Goal: Entertainment & Leisure: Consume media (video, audio)

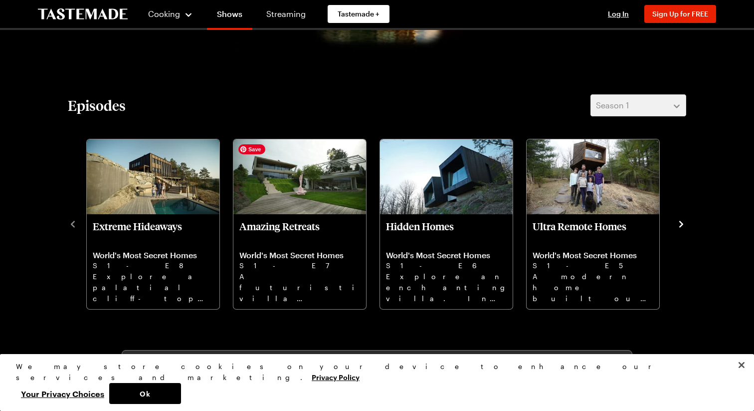
scroll to position [254, 0]
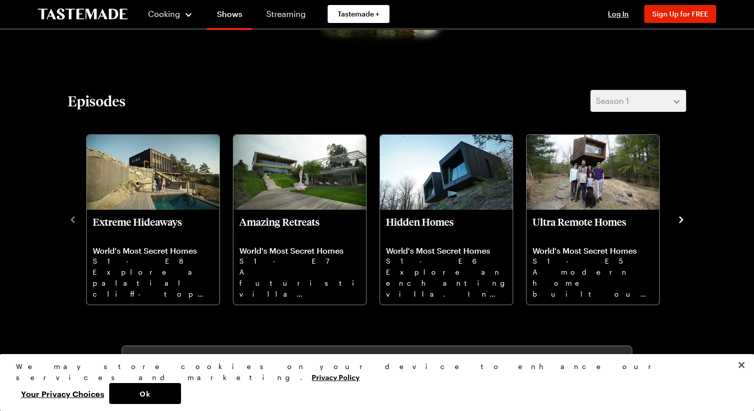
click at [683, 219] on icon "navigate to next item" at bounding box center [682, 219] width 4 height 6
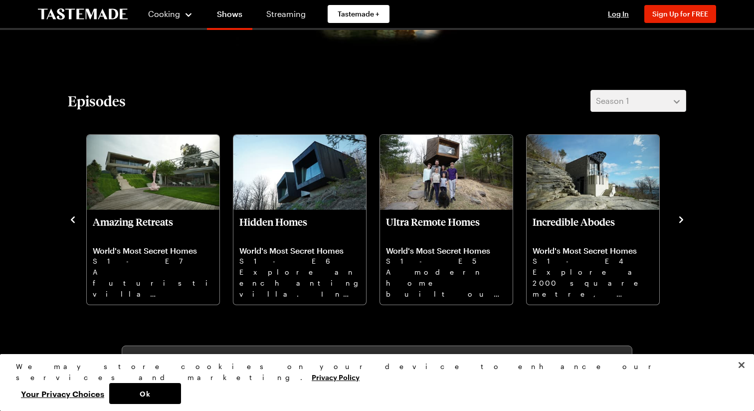
click at [683, 219] on icon "navigate to next item" at bounding box center [682, 219] width 4 height 6
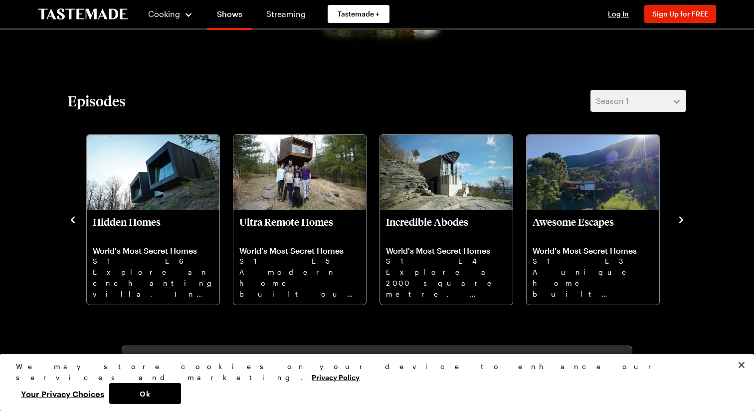
click at [683, 219] on icon "navigate to next item" at bounding box center [682, 219] width 4 height 6
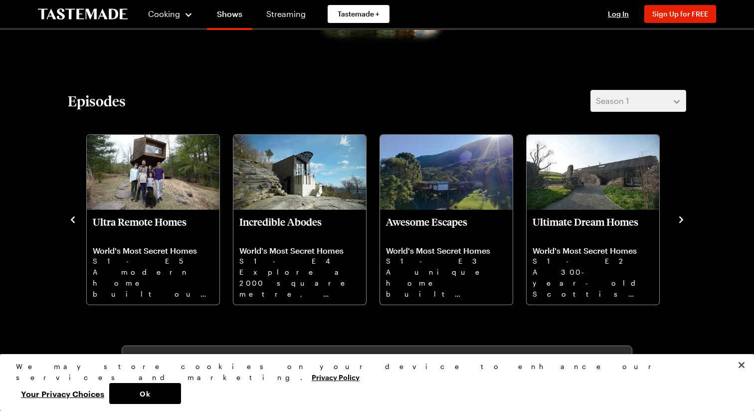
click at [683, 219] on icon "navigate to next item" at bounding box center [682, 219] width 4 height 6
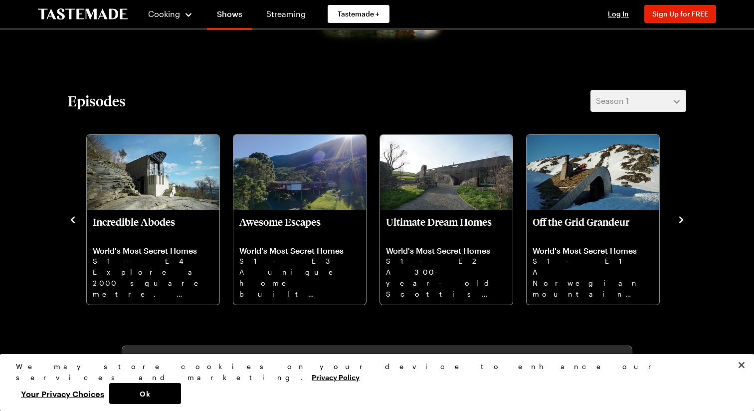
click at [683, 219] on icon "navigate to next item" at bounding box center [682, 219] width 4 height 6
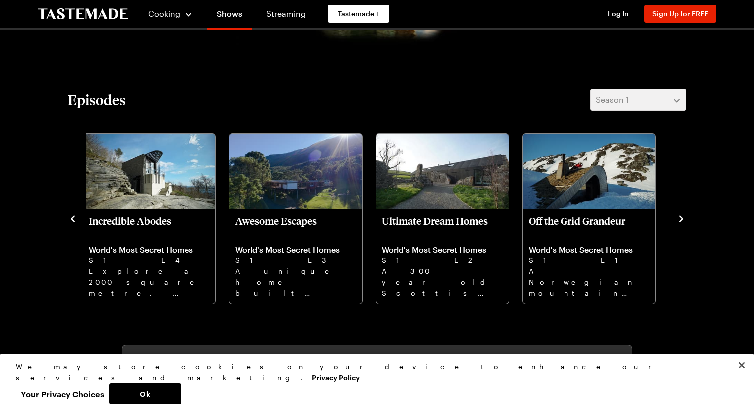
scroll to position [256, 0]
click at [72, 217] on icon "navigate to previous item" at bounding box center [73, 218] width 4 height 6
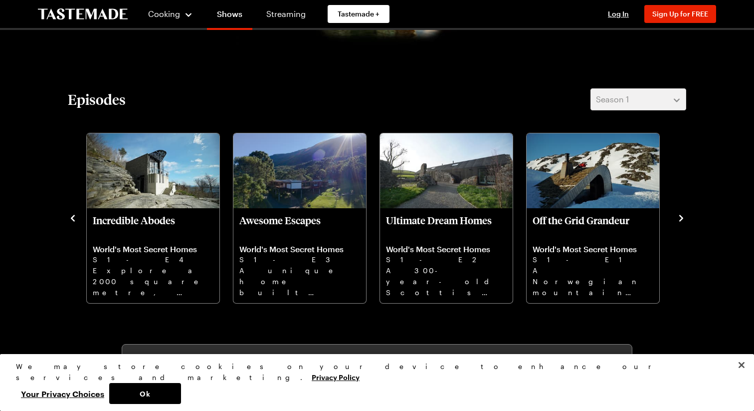
click at [73, 217] on icon "navigate to previous item" at bounding box center [73, 218] width 4 height 6
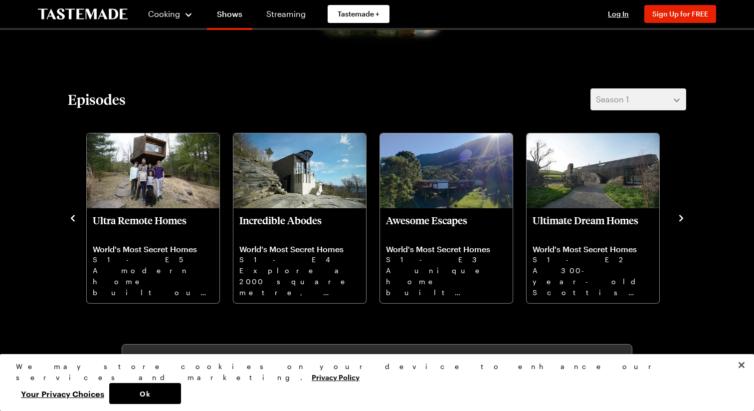
click at [72, 217] on icon "navigate to previous item" at bounding box center [73, 218] width 4 height 6
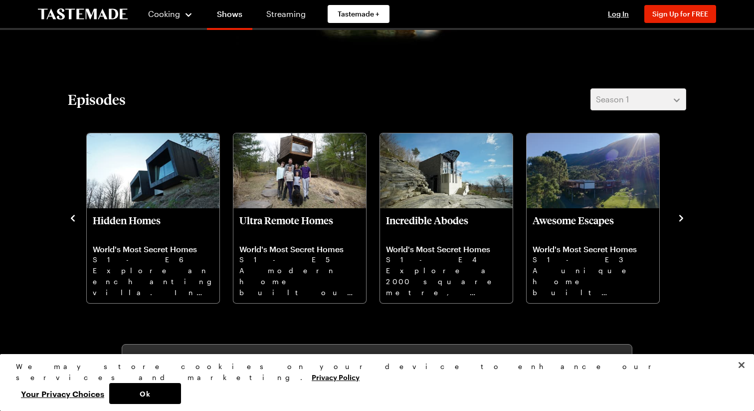
click at [72, 217] on icon "navigate to previous item" at bounding box center [73, 218] width 4 height 6
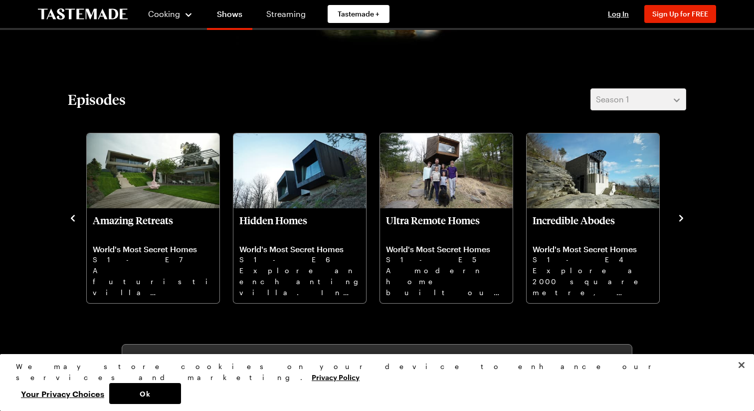
click at [72, 217] on icon "navigate to previous item" at bounding box center [73, 218] width 4 height 6
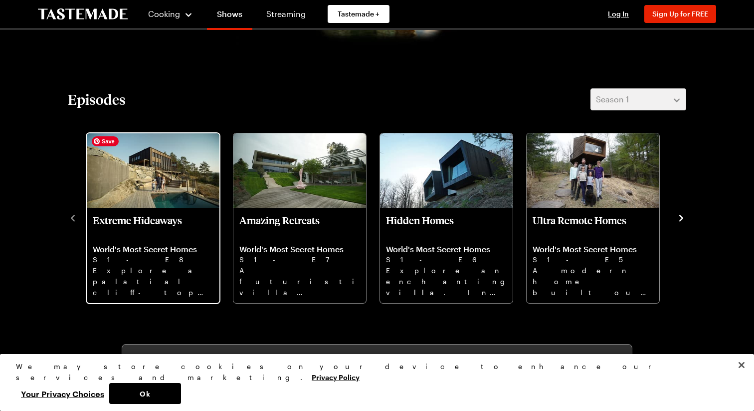
click at [180, 194] on img "Extreme Hideaways" at bounding box center [153, 170] width 133 height 75
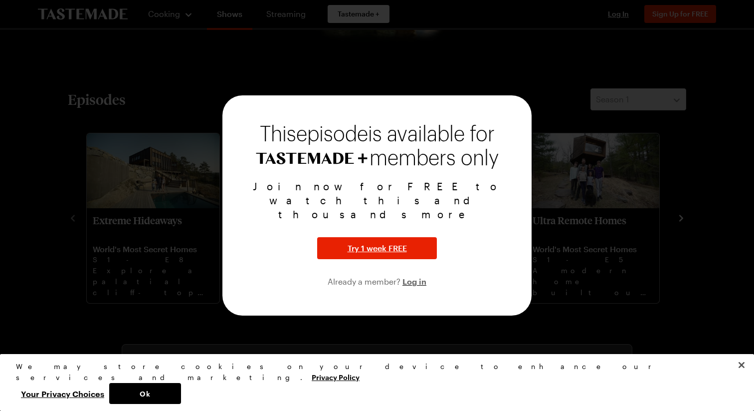
click at [469, 89] on div at bounding box center [377, 205] width 754 height 411
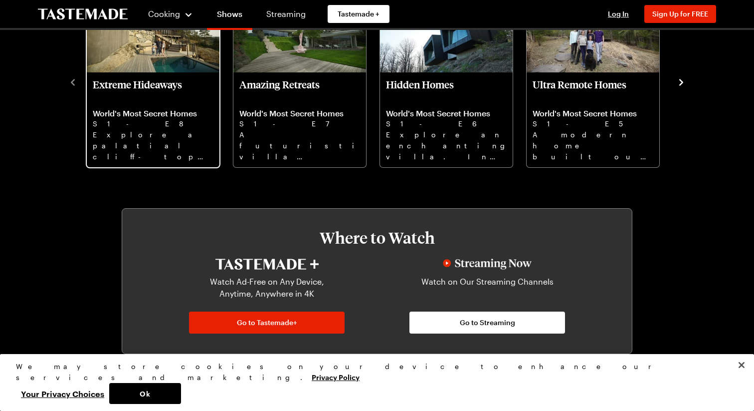
scroll to position [316, 0]
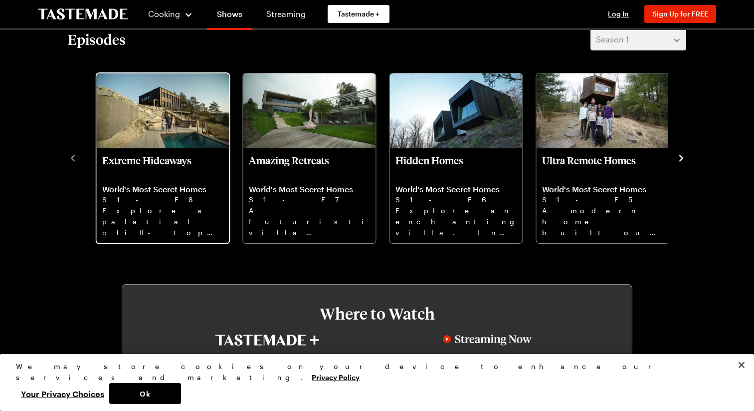
click at [137, 194] on p "S1 - E8" at bounding box center [162, 199] width 121 height 11
